Goal: Ask a question

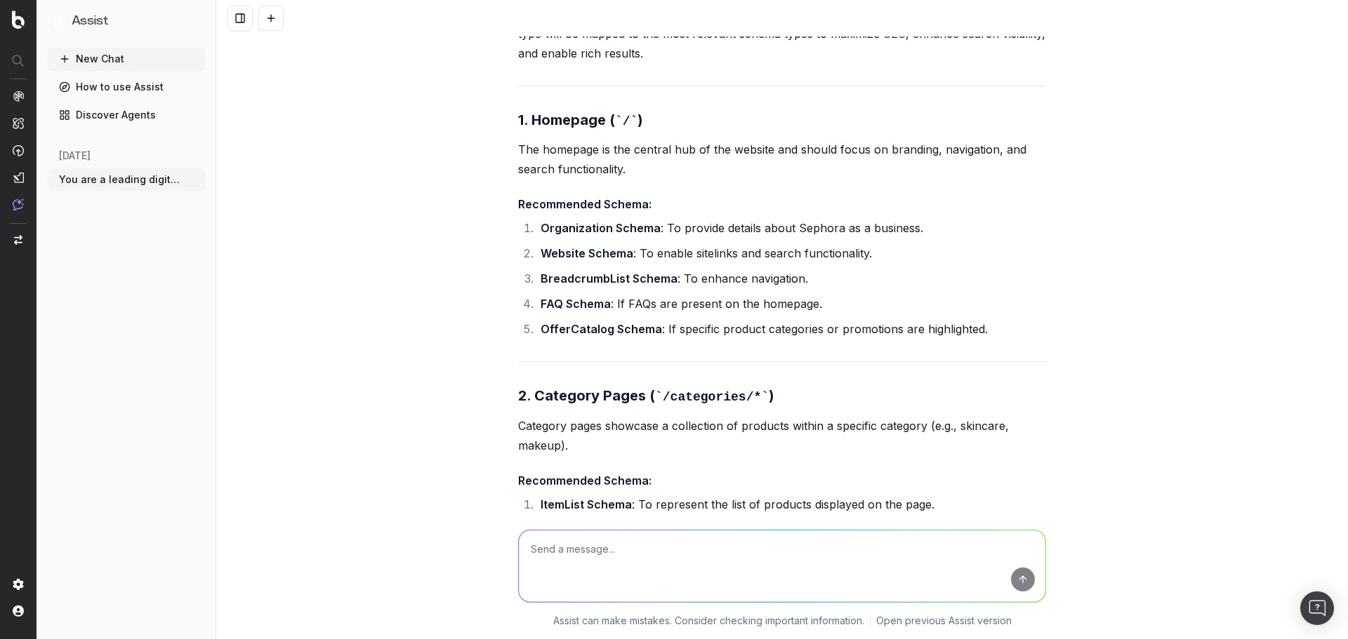
scroll to position [14936, 0]
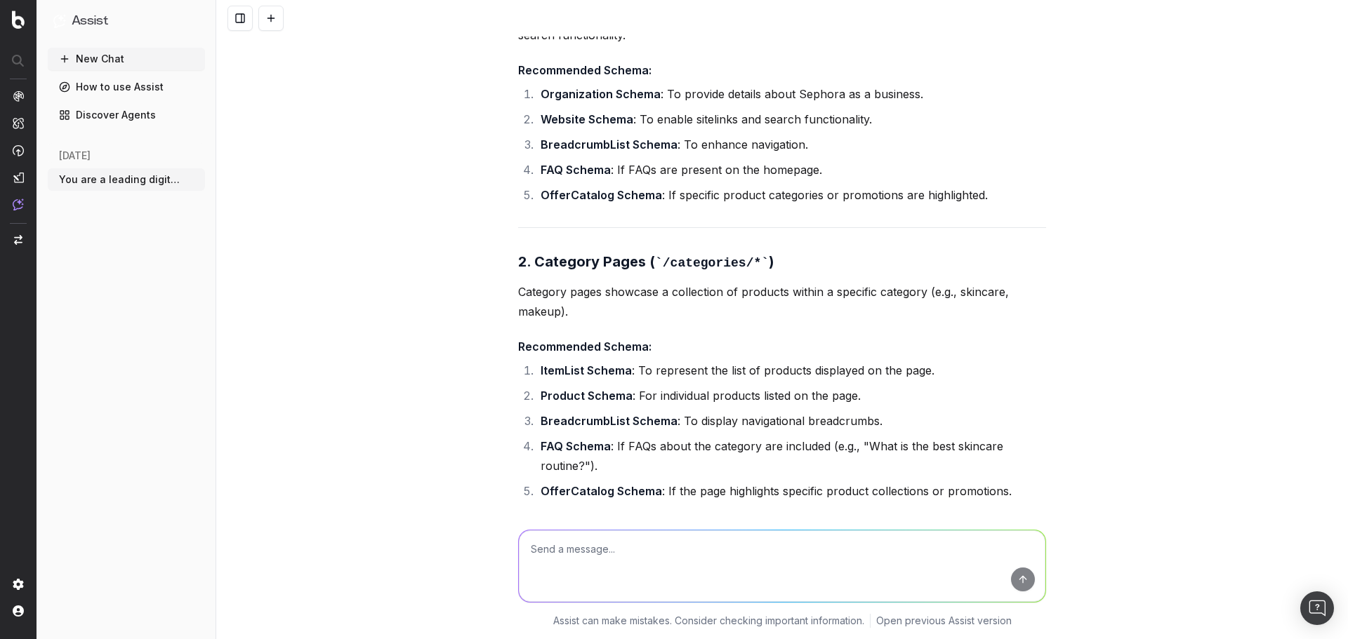
click at [1326, 491] on div "Stay true to Sephora's current tone, writing-style, personality, style consiste…" at bounding box center [781, 319] width 1131 height 639
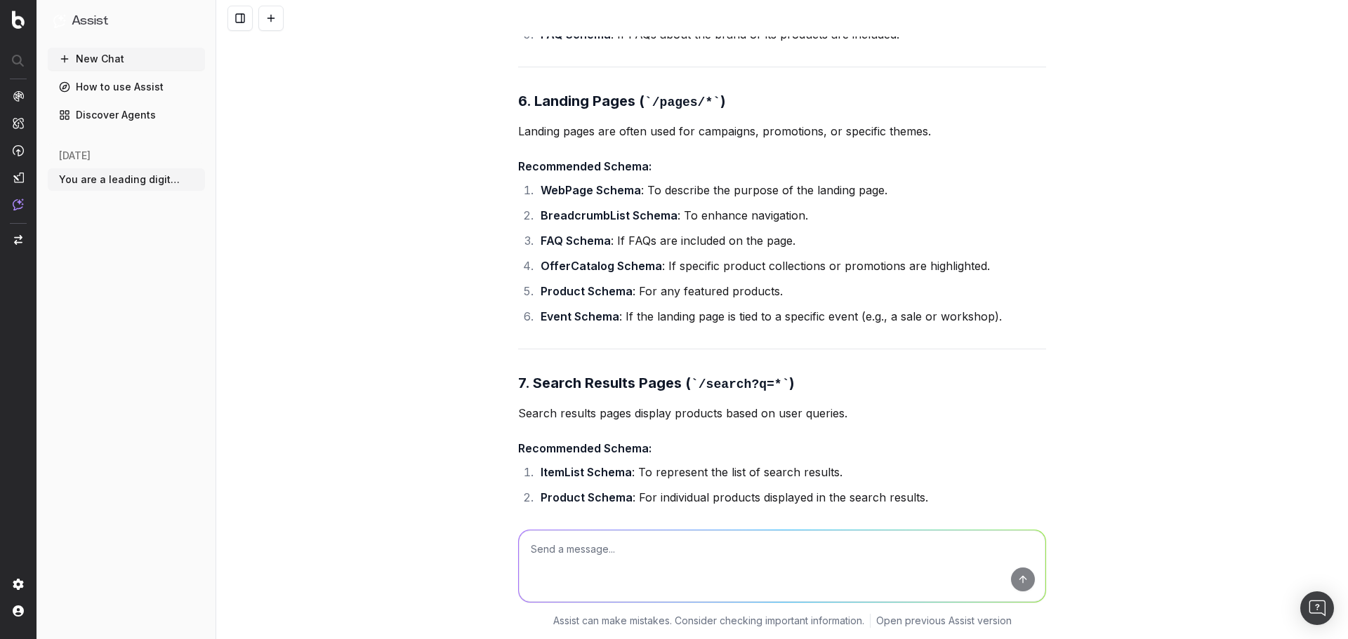
scroll to position [16385, 0]
drag, startPoint x: 53, startPoint y: 69, endPoint x: 46, endPoint y: 75, distance: 9.0
click at [46, 75] on div "Assist New Chat How to use Assist Discover Agents [DATE] You are a leading digi…" at bounding box center [126, 319] width 180 height 639
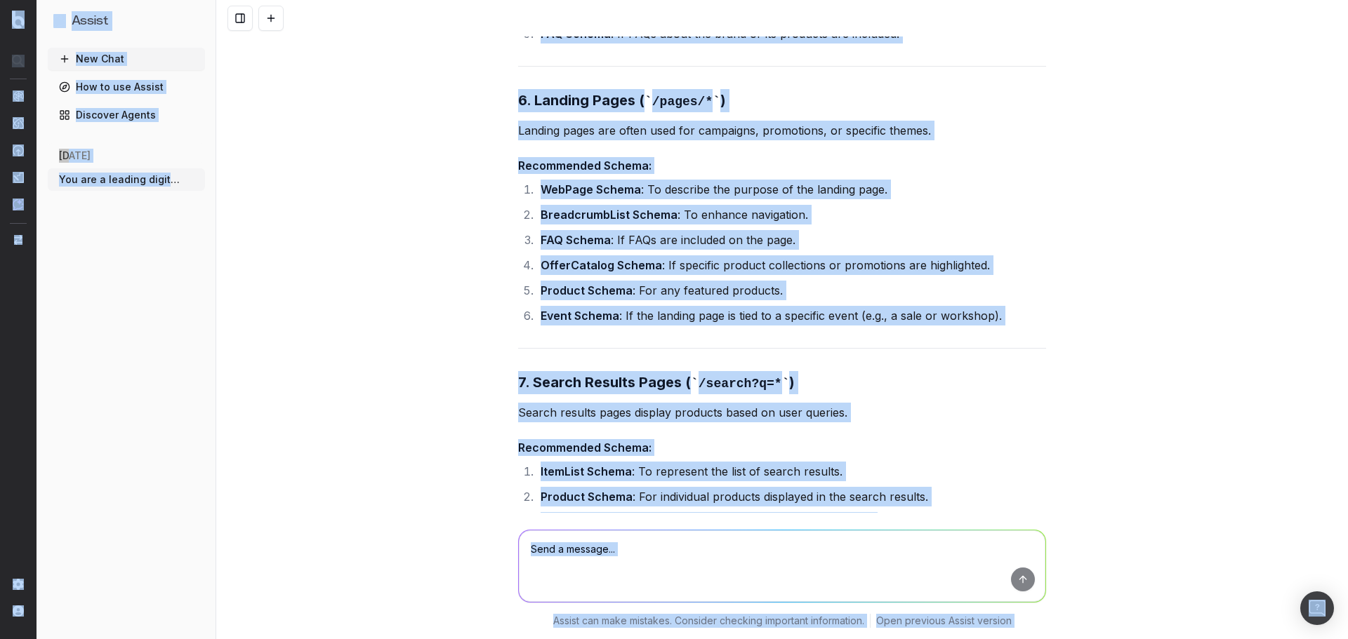
click at [46, 75] on div "Assist New Chat How to use Assist Discover Agents [DATE] You are a leading digi…" at bounding box center [126, 319] width 180 height 639
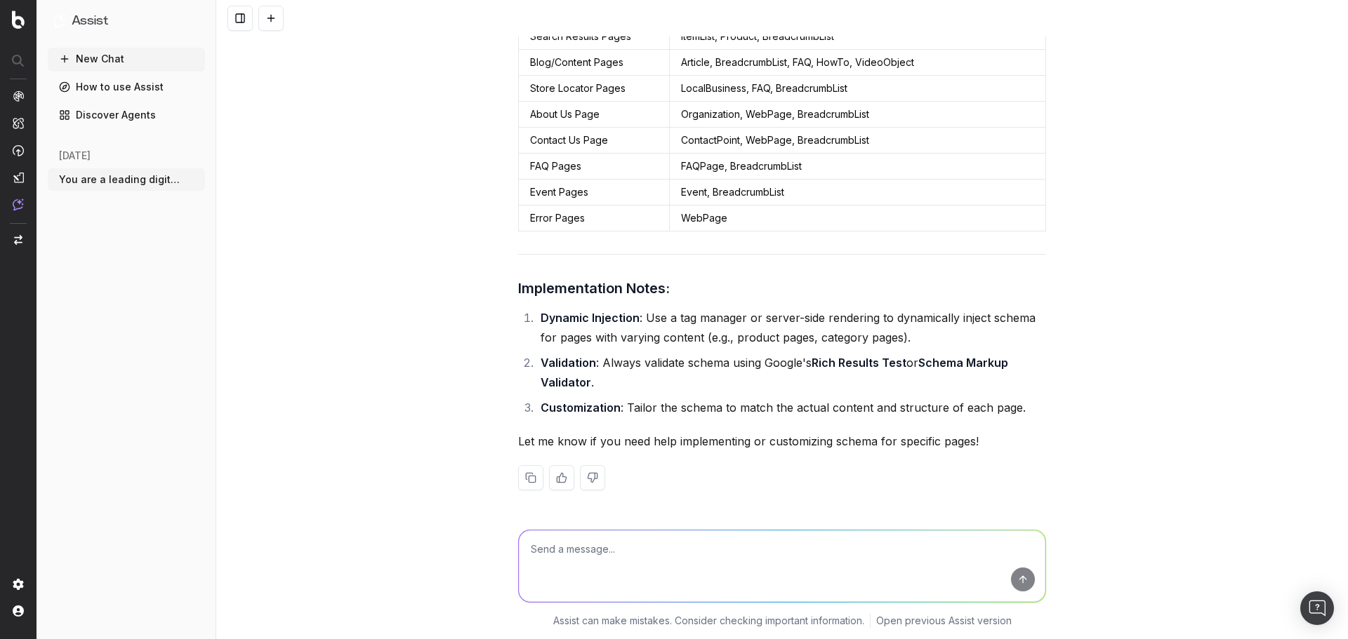
scroll to position [18848, 0]
click at [702, 553] on textarea at bounding box center [782, 567] width 526 height 72
type textarea "yes"
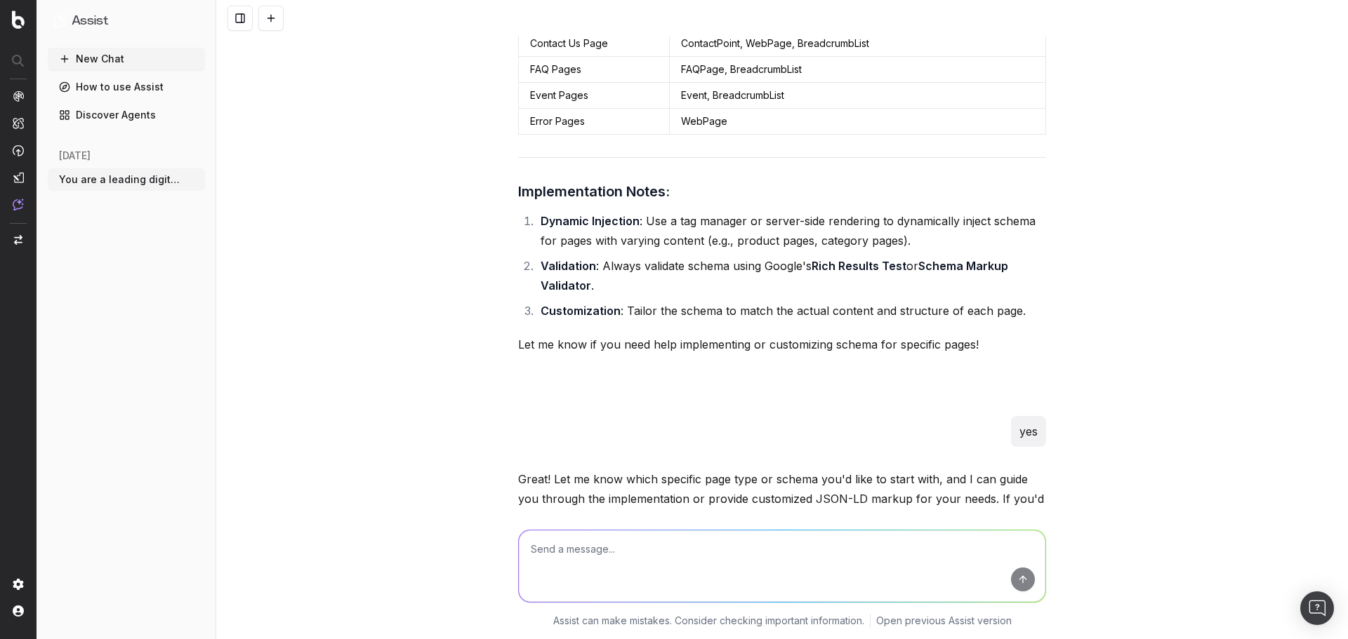
scroll to position [19041, 0]
